Goal: Browse casually

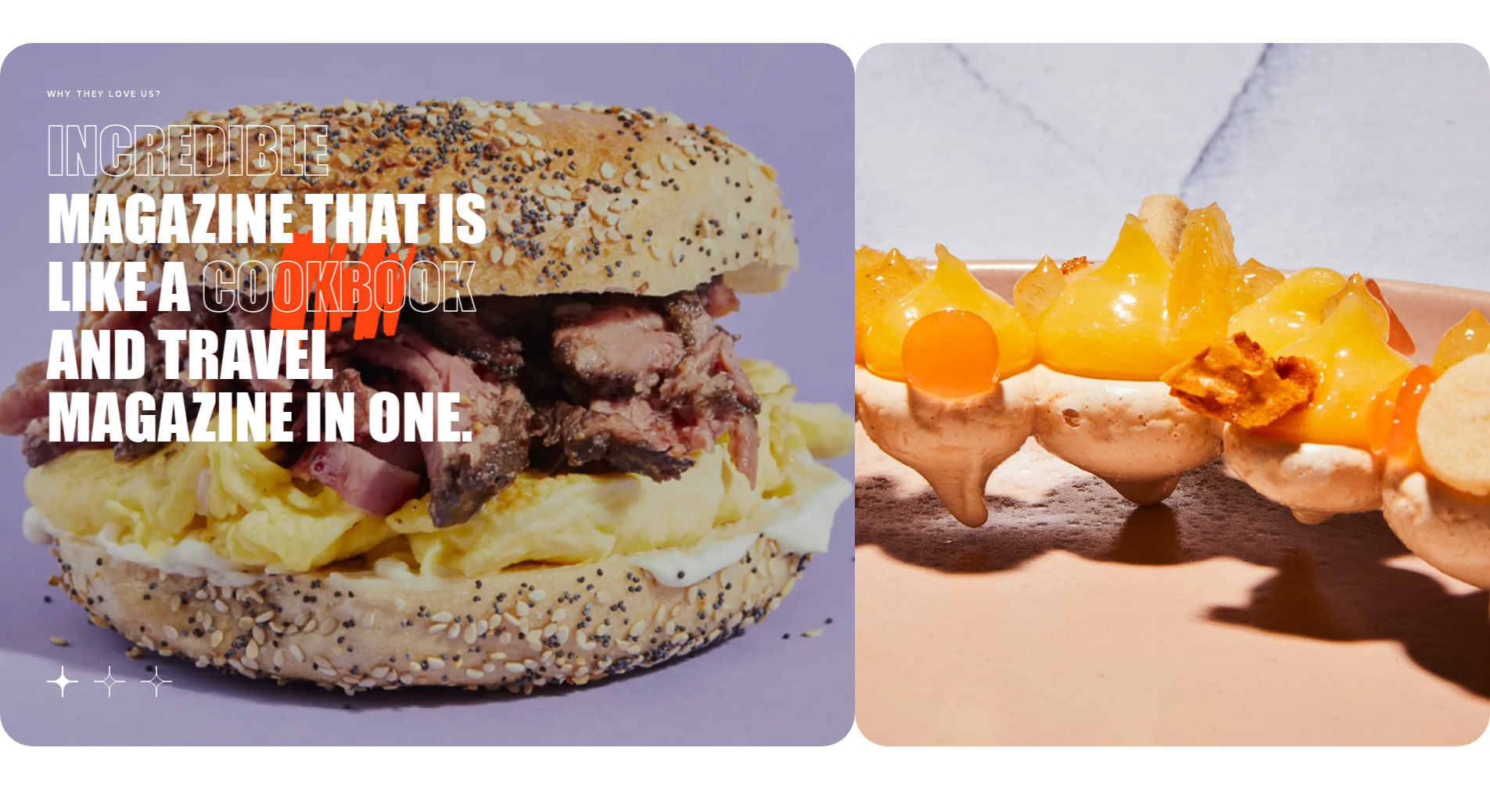
scroll to position [2736, 0]
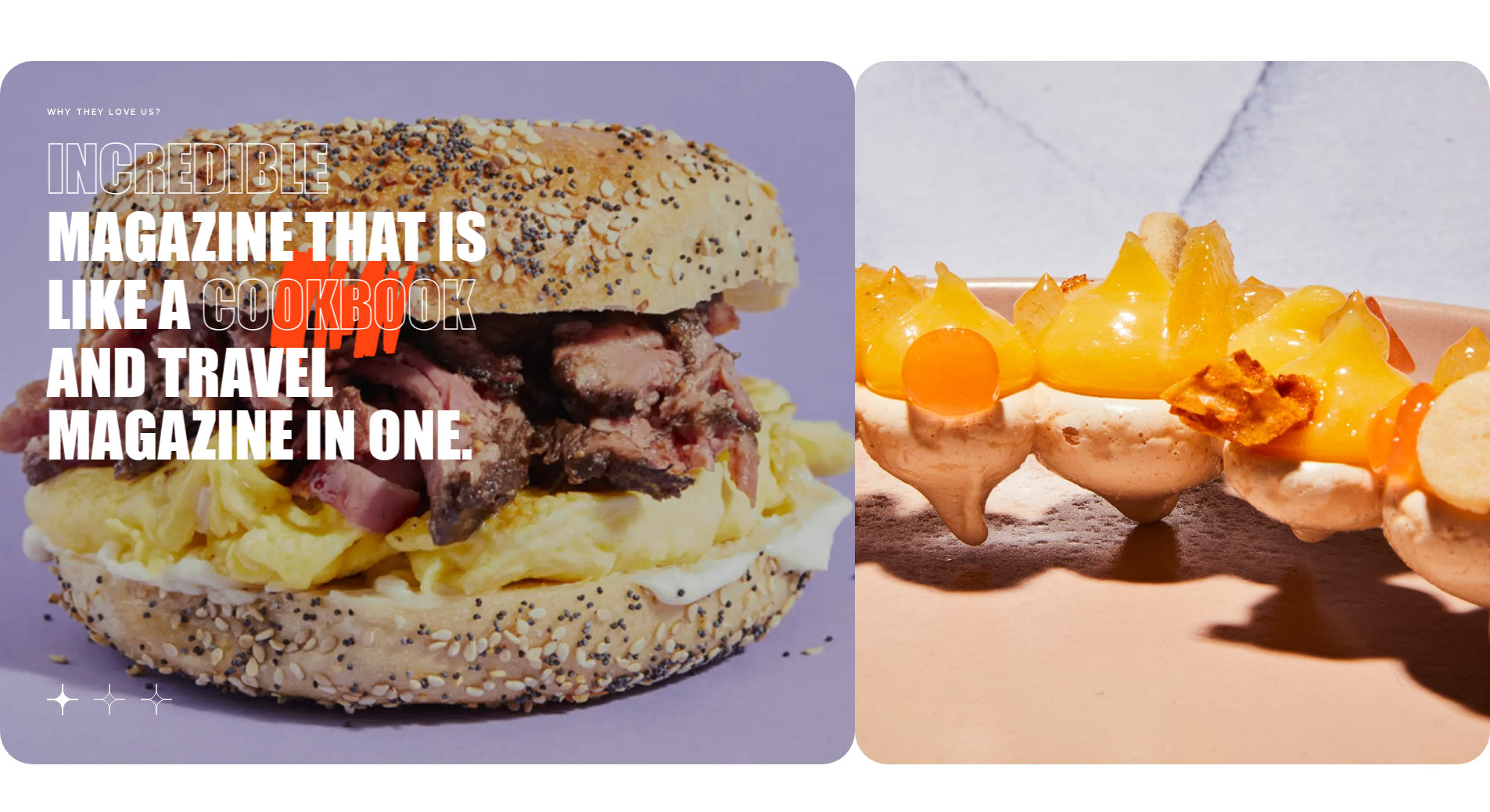
click at [111, 701] on button "Go to slide 2" at bounding box center [109, 699] width 31 height 31
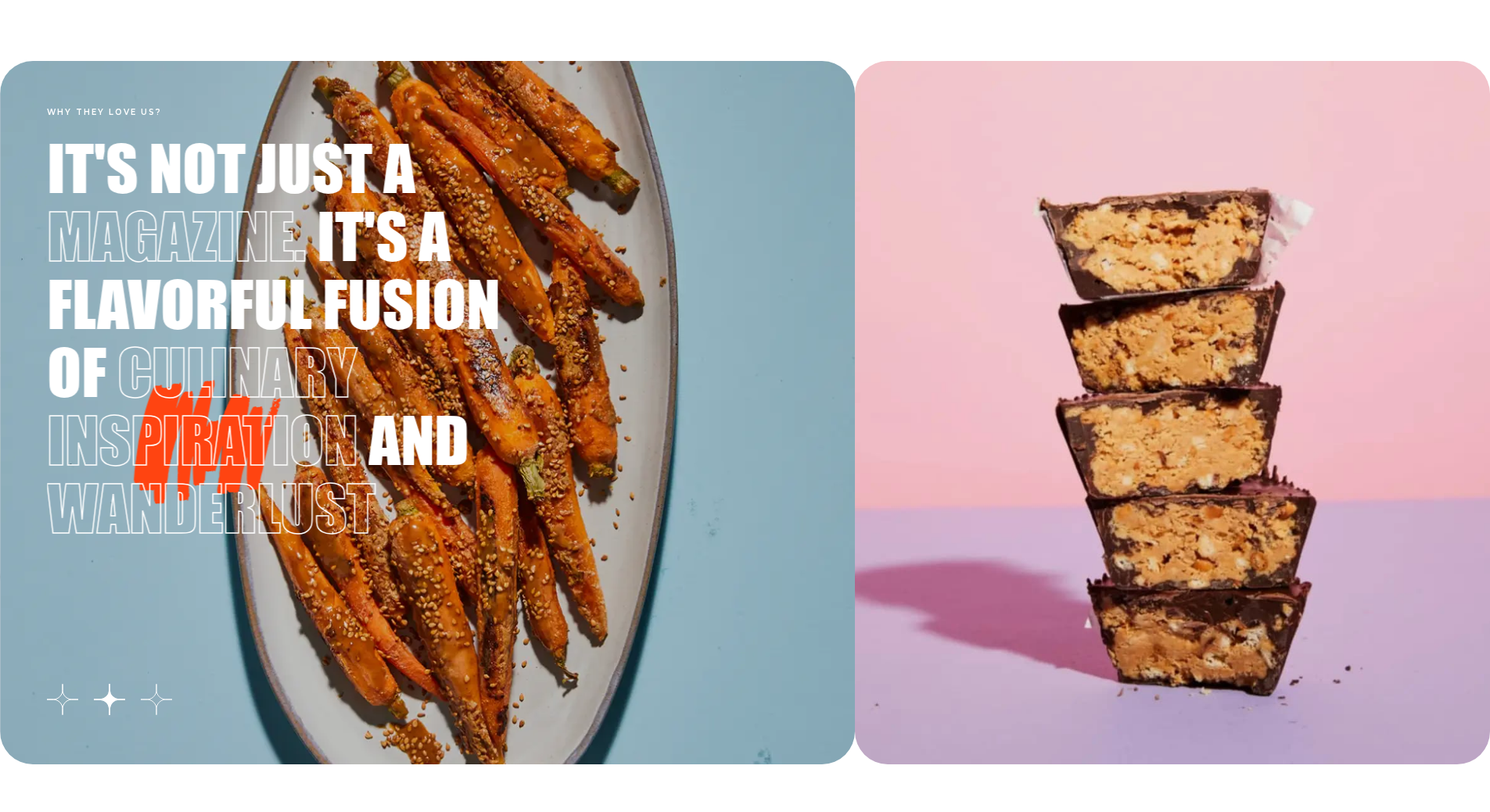
click at [157, 701] on button "Go to slide 3" at bounding box center [156, 699] width 31 height 31
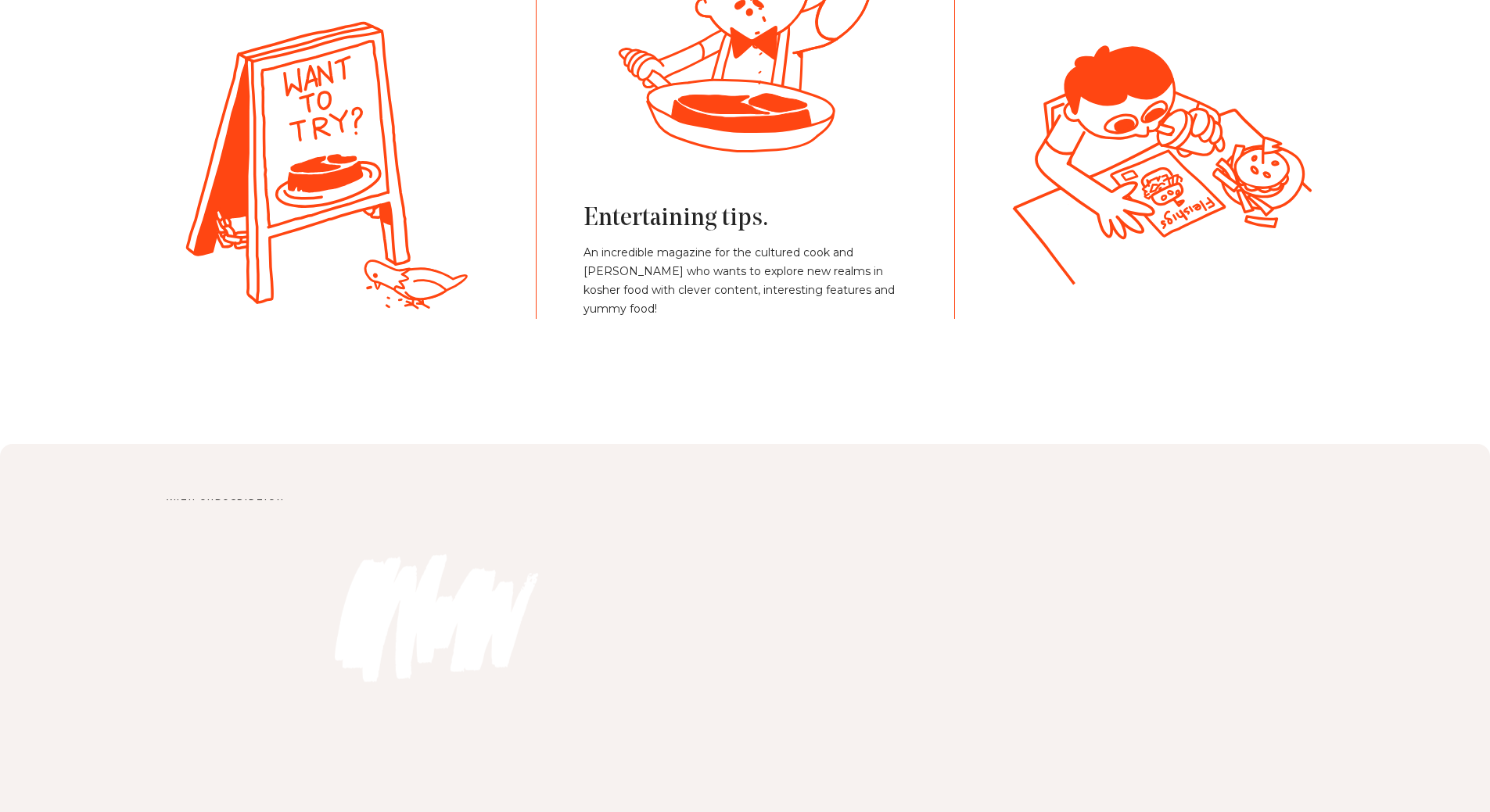
scroll to position [3907, 0]
